Goal: Information Seeking & Learning: Learn about a topic

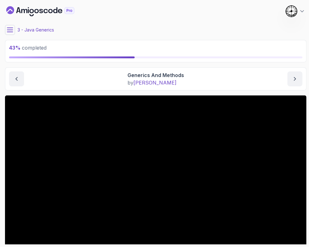
scroll to position [39, 0]
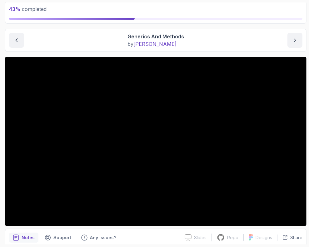
click at [63, 37] on div "Generics And Methods by nelson" at bounding box center [155, 40] width 293 height 15
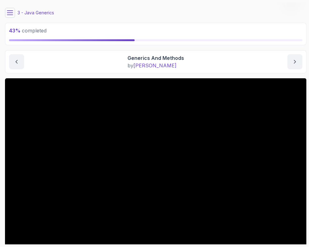
scroll to position [0, 0]
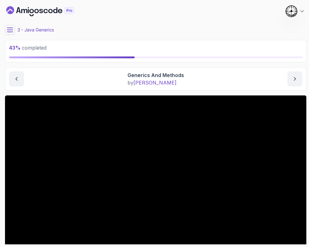
click at [10, 30] on icon at bounding box center [10, 30] width 6 height 4
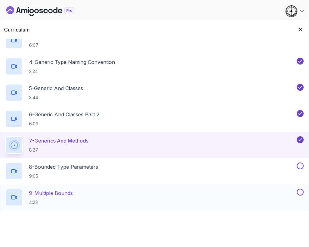
scroll to position [117, 0]
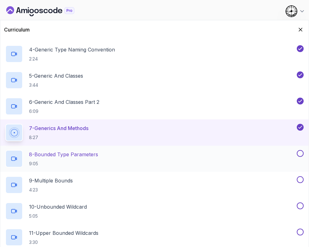
click at [76, 151] on p "8 - Bounded Type Parameters" at bounding box center [63, 154] width 69 height 7
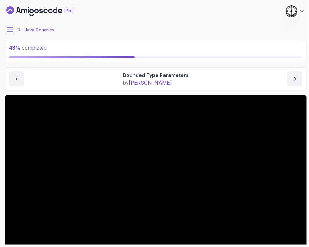
drag, startPoint x: 13, startPoint y: 25, endPoint x: 12, endPoint y: 28, distance: 3.6
click at [12, 28] on main "My Courses Java Generics 345 Points 1 Castra Sandu 3 - Java Generics 43 % compl…" at bounding box center [155, 123] width 301 height 242
click at [11, 30] on icon at bounding box center [10, 30] width 6 height 6
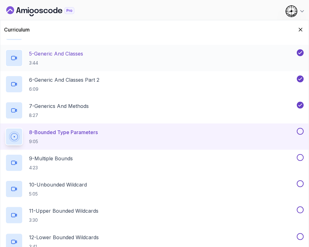
scroll to position [156, 0]
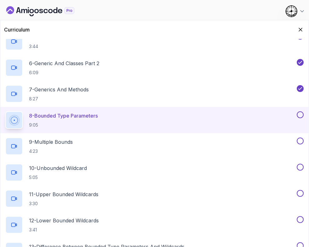
click at [299, 114] on button at bounding box center [300, 114] width 7 height 7
click at [52, 134] on div "9 - Multiple Bounds 4:23" at bounding box center [154, 146] width 308 height 26
click at [54, 150] on p "4:23" at bounding box center [51, 151] width 44 height 6
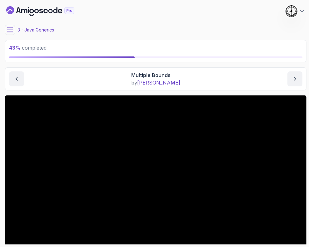
click at [14, 28] on button at bounding box center [10, 30] width 10 height 10
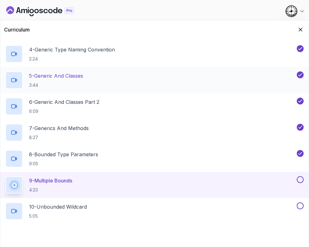
scroll to position [156, 0]
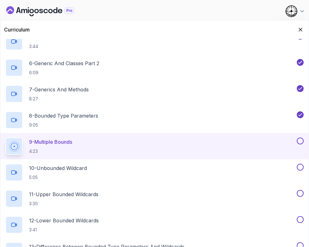
click at [300, 140] on button at bounding box center [300, 141] width 7 height 7
click at [91, 170] on div "10 - Unbounded Wildcard 5:05" at bounding box center [150, 172] width 290 height 17
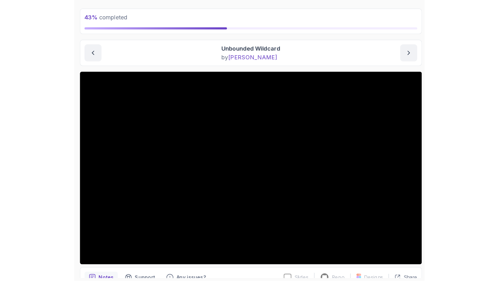
scroll to position [63, 0]
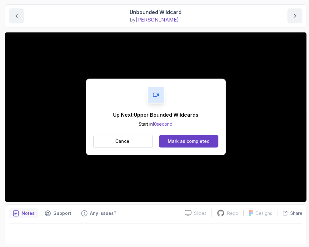
drag, startPoint x: 92, startPoint y: 63, endPoint x: 142, endPoint y: 132, distance: 85.2
click at [142, 132] on div "Up Next: Upper Bounded Wildcards Start in 10 second Cancel Mark as completed" at bounding box center [156, 117] width 140 height 77
click at [173, 142] on div "Mark as completed" at bounding box center [189, 141] width 42 height 6
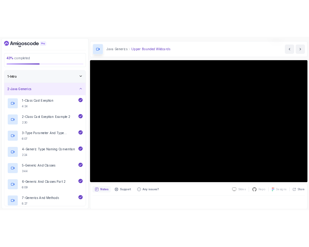
scroll to position [63, 0]
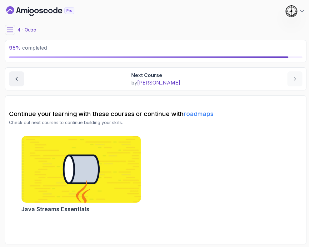
click at [13, 29] on button at bounding box center [10, 30] width 10 height 10
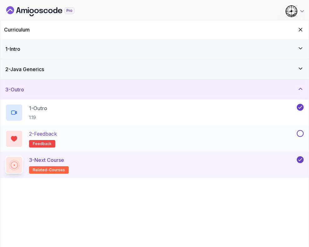
click at [301, 131] on button at bounding box center [300, 133] width 7 height 7
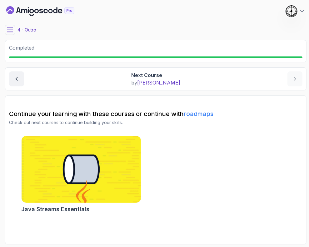
click at [27, 10] on icon "Dashboard" at bounding box center [24, 11] width 6 height 4
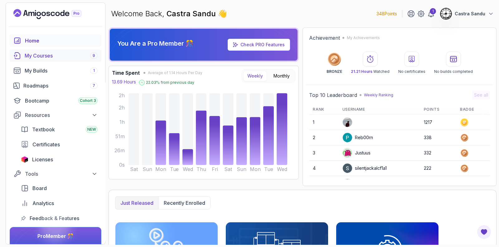
click at [49, 57] on div "My Courses 9" at bounding box center [61, 55] width 73 height 7
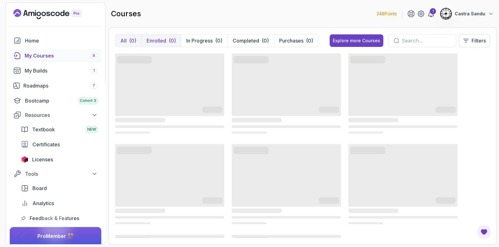
click at [156, 41] on p "Enrolled" at bounding box center [157, 40] width 20 height 7
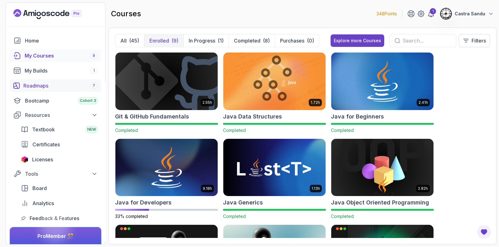
click at [40, 84] on div "Roadmaps 7" at bounding box center [60, 85] width 74 height 7
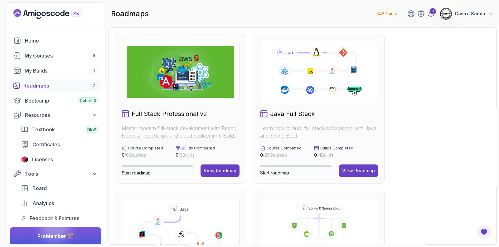
scroll to position [156, 0]
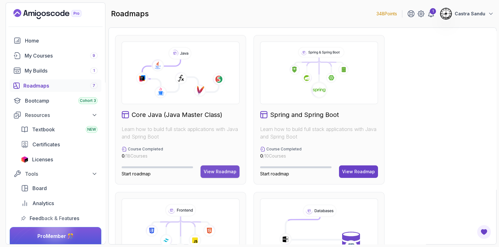
click at [218, 171] on div "View Roadmap" at bounding box center [220, 171] width 33 height 6
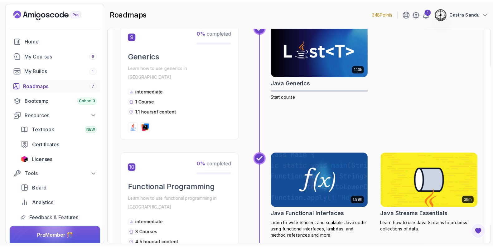
scroll to position [1218, 0]
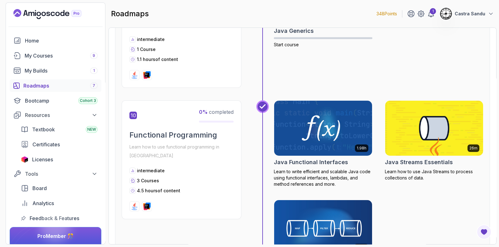
click at [308, 107] on img at bounding box center [323, 128] width 103 height 58
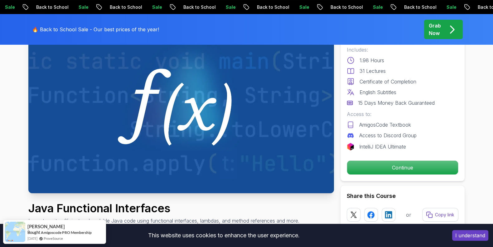
scroll to position [117, 0]
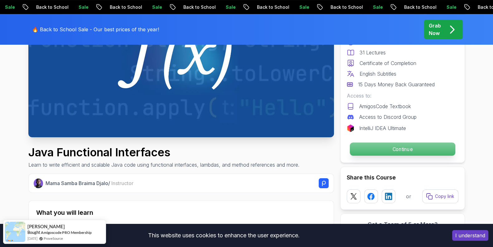
click at [308, 150] on p "Continue" at bounding box center [403, 148] width 106 height 13
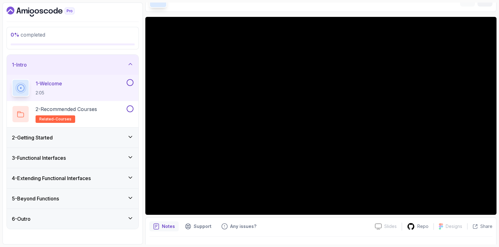
scroll to position [52, 0]
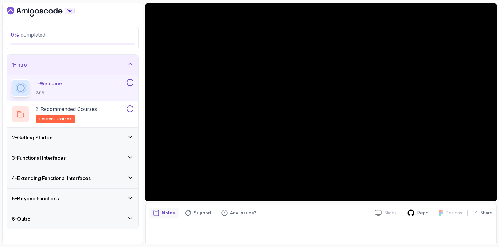
click at [56, 155] on h3 "3 - Functional Interfaces" at bounding box center [39, 157] width 54 height 7
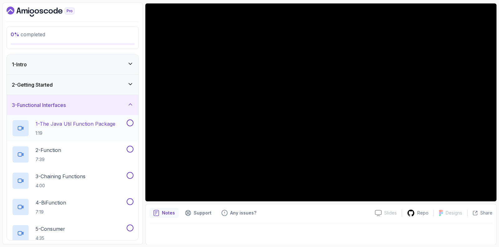
scroll to position [39, 0]
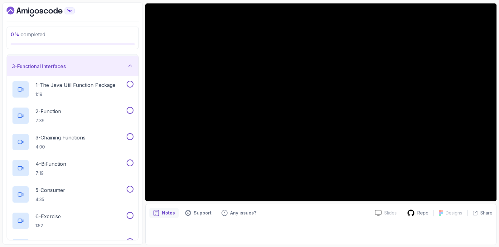
click at [74, 65] on div "3 - Functional Interfaces" at bounding box center [73, 65] width 122 height 7
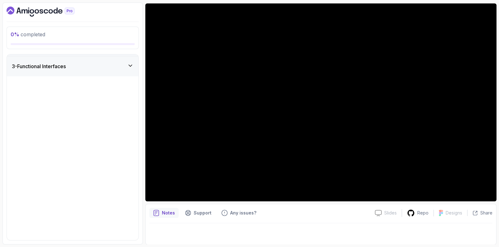
scroll to position [0, 0]
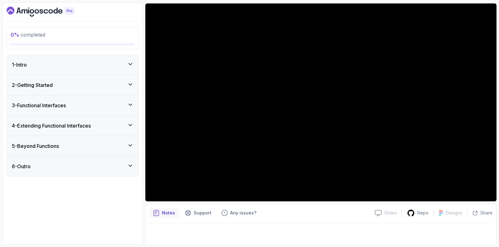
click at [116, 197] on div "0 % completed 1 - Intro 2 - Getting Started 3 - Functional Interfaces 4 - Exten…" at bounding box center [72, 123] width 140 height 242
